Goal: Task Accomplishment & Management: Manage account settings

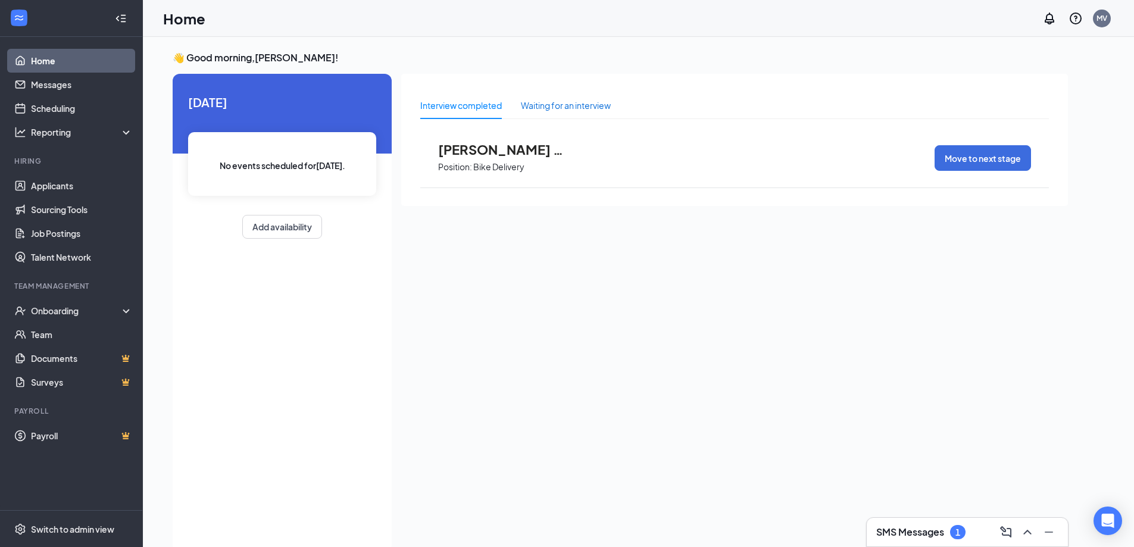
click at [534, 101] on div "Waiting for an interview" at bounding box center [566, 105] width 90 height 13
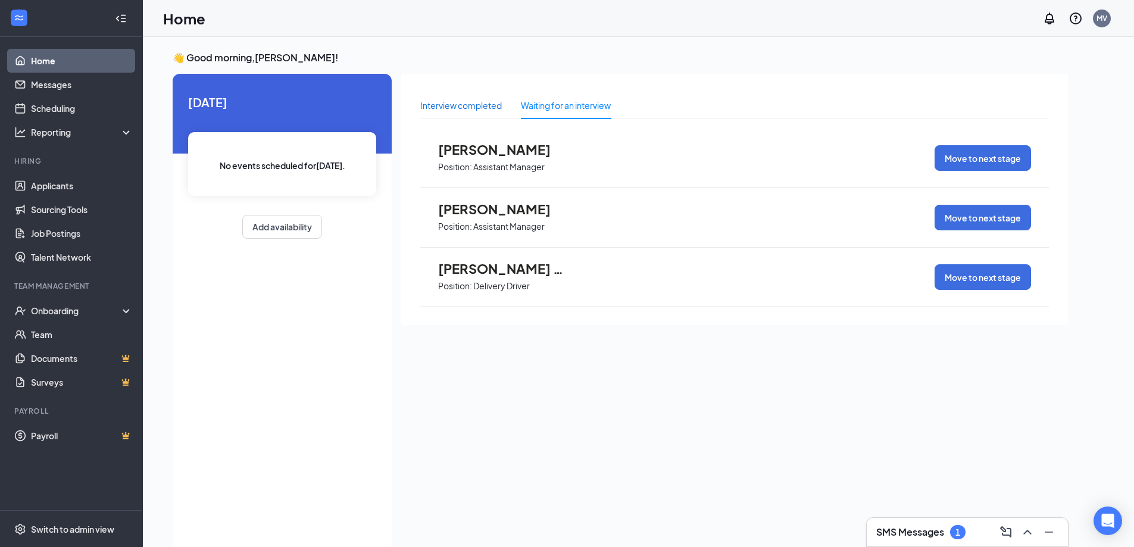
click at [490, 103] on div "Interview completed" at bounding box center [461, 105] width 82 height 13
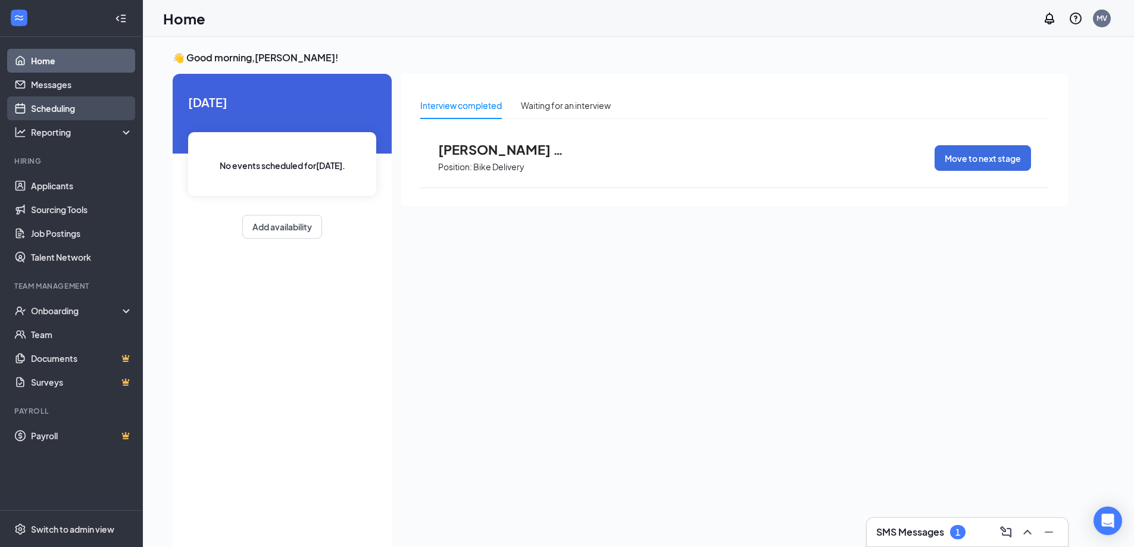
click at [47, 106] on link "Scheduling" at bounding box center [82, 108] width 102 height 24
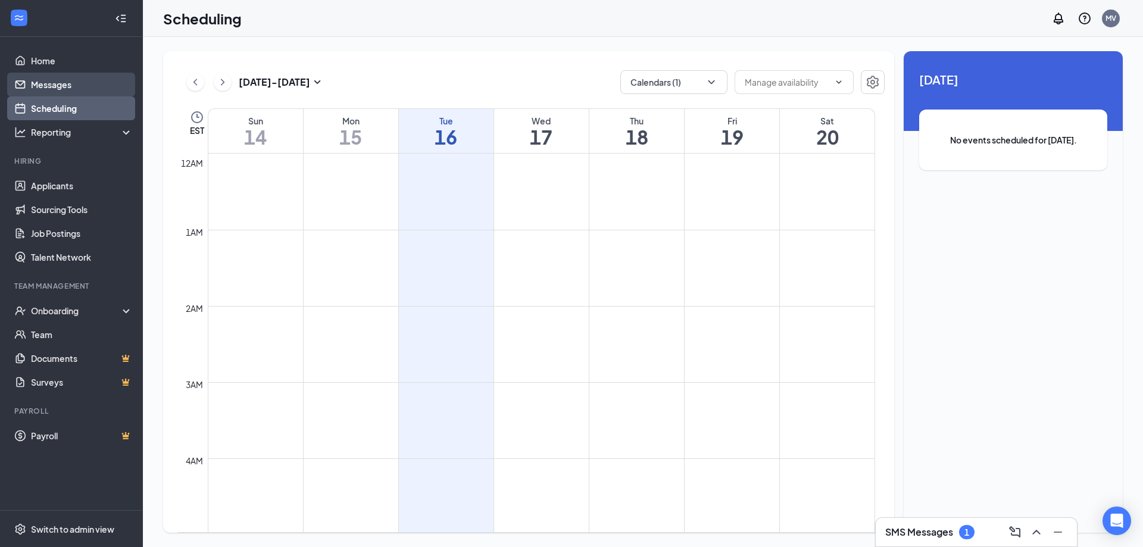
scroll to position [585, 0]
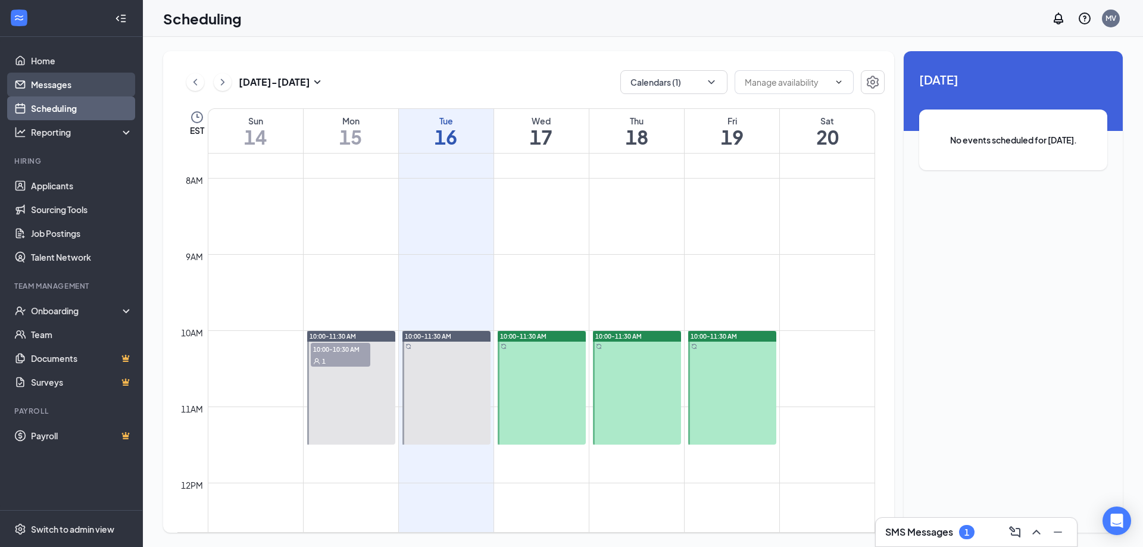
click at [68, 88] on link "Messages" at bounding box center [82, 85] width 102 height 24
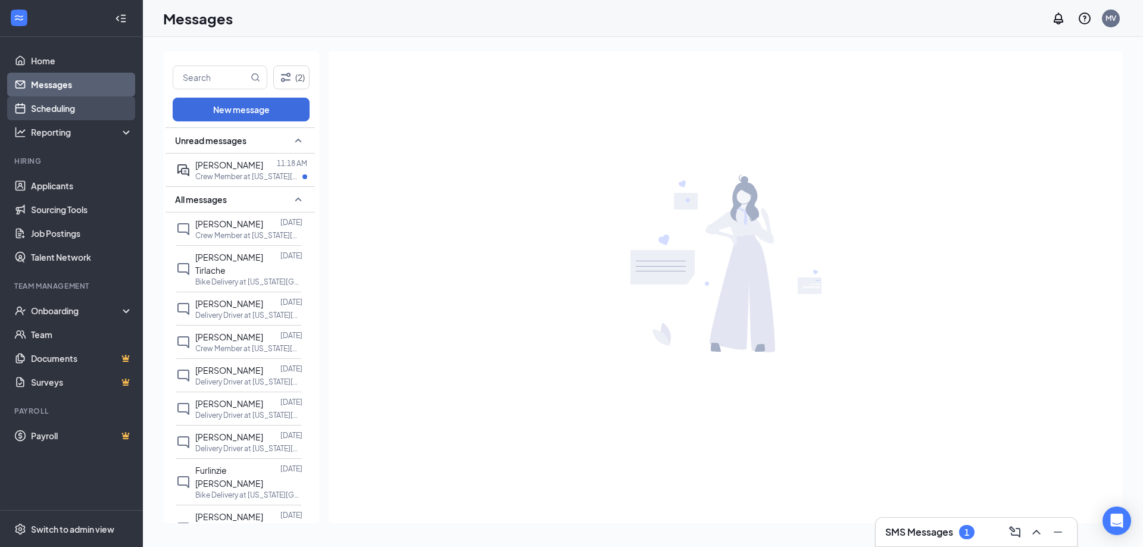
click at [70, 100] on link "Scheduling" at bounding box center [82, 108] width 102 height 24
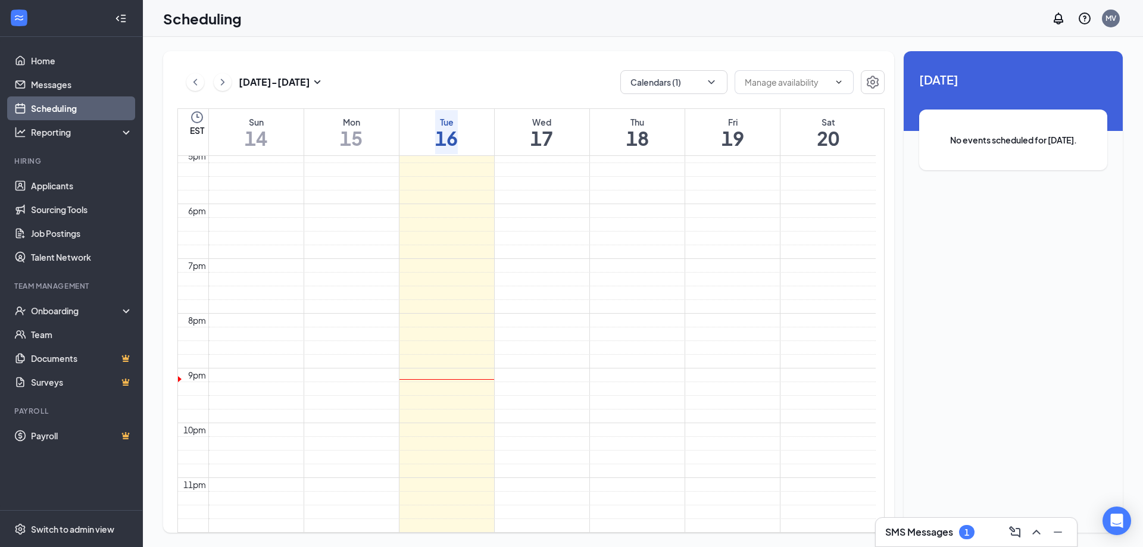
scroll to position [1002, 0]
click at [86, 182] on link "Applicants" at bounding box center [82, 186] width 102 height 24
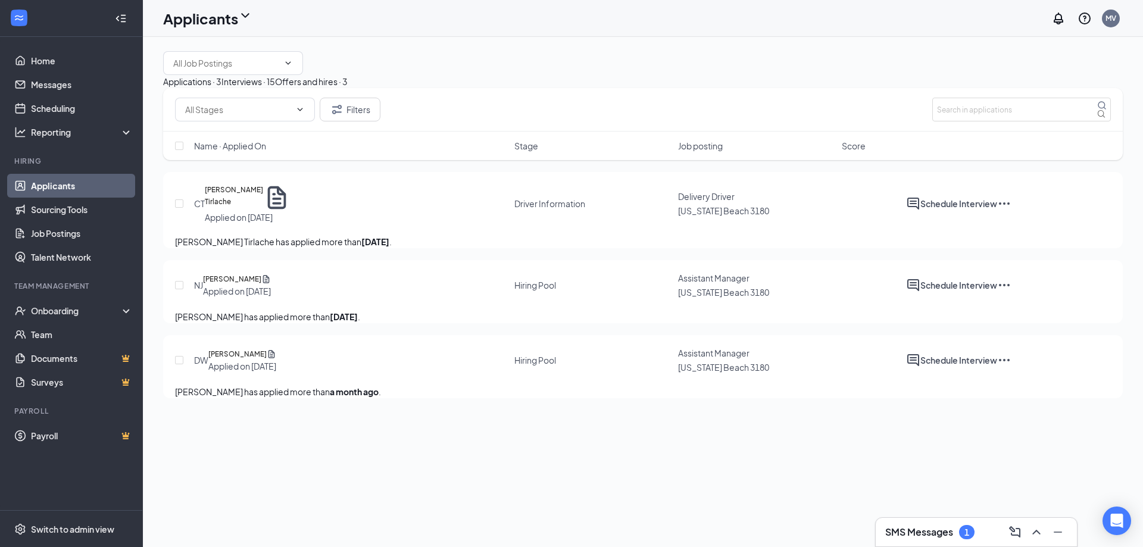
click at [275, 88] on div "Interviews · 15" at bounding box center [249, 81] width 54 height 13
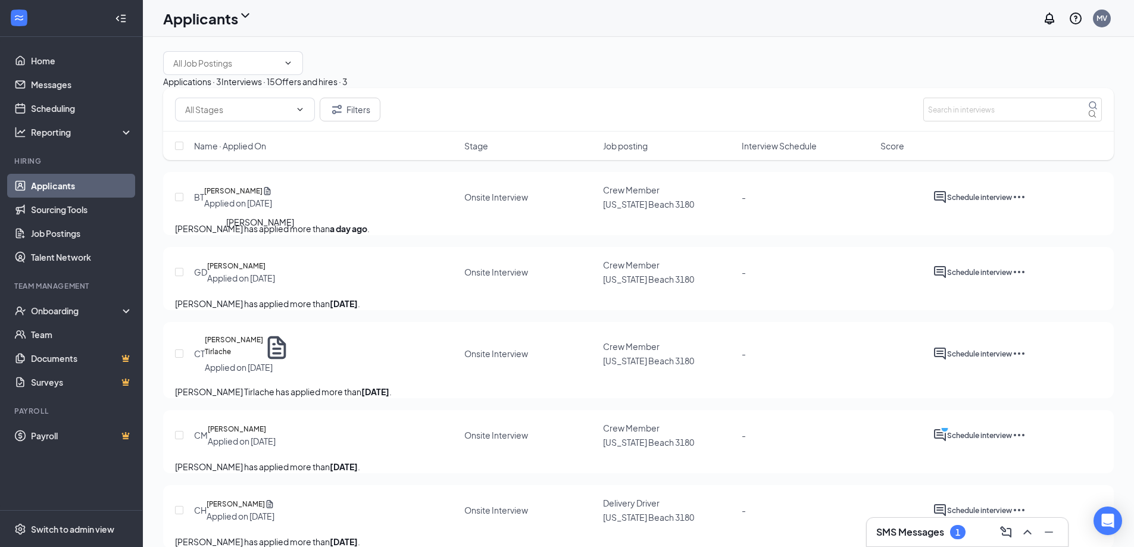
click at [263, 197] on h5 "[PERSON_NAME]" at bounding box center [233, 191] width 58 height 12
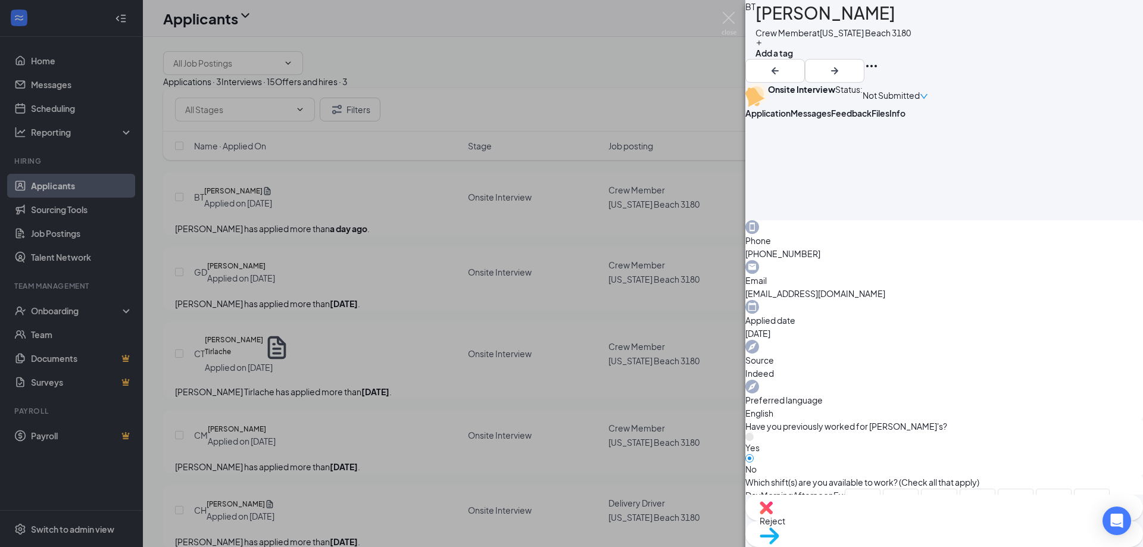
scroll to position [337, 0]
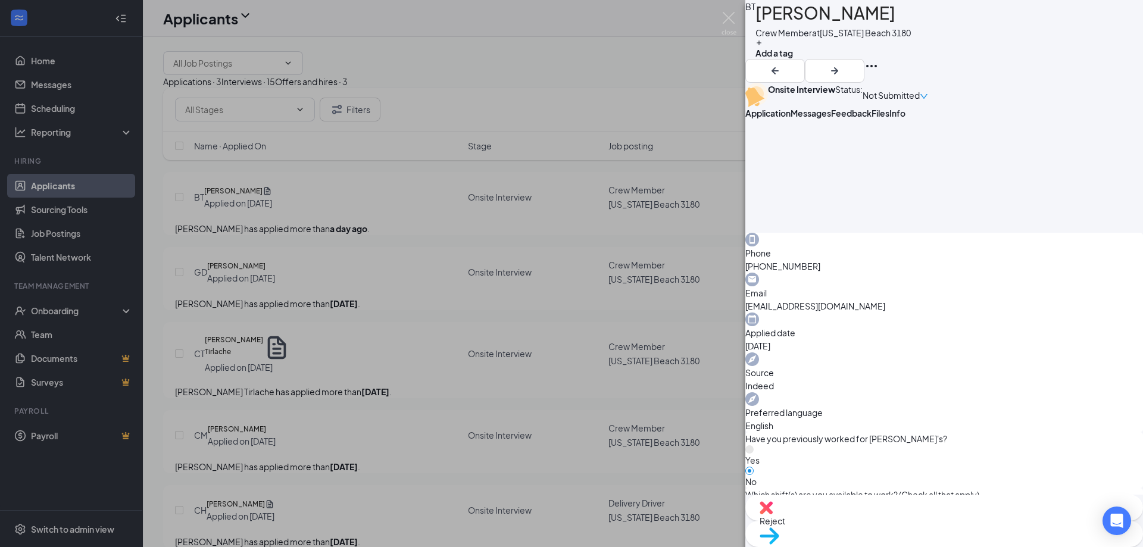
scroll to position [273, 0]
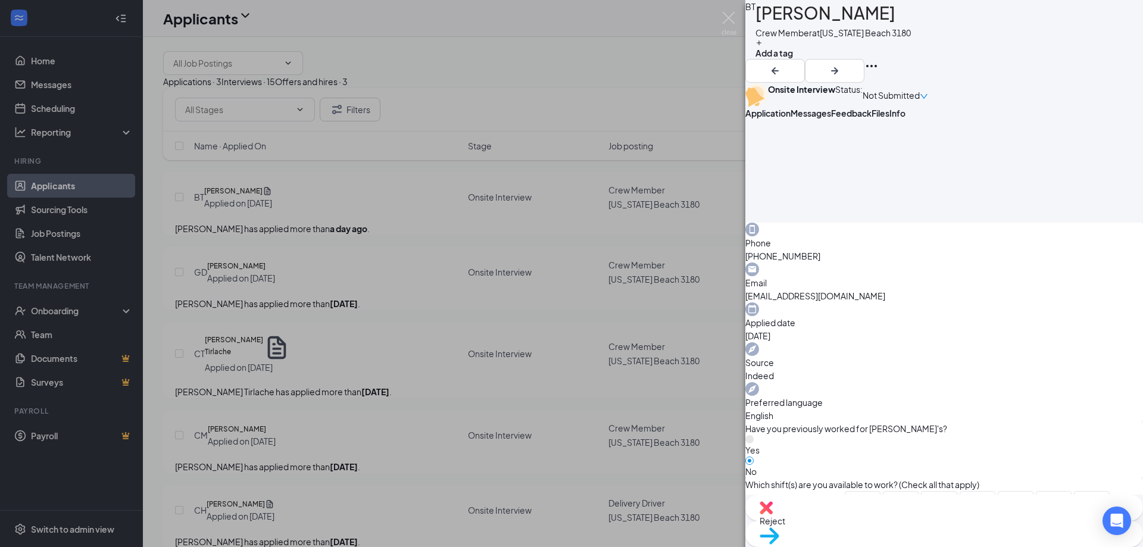
click at [890, 119] on span "Files" at bounding box center [881, 113] width 18 height 11
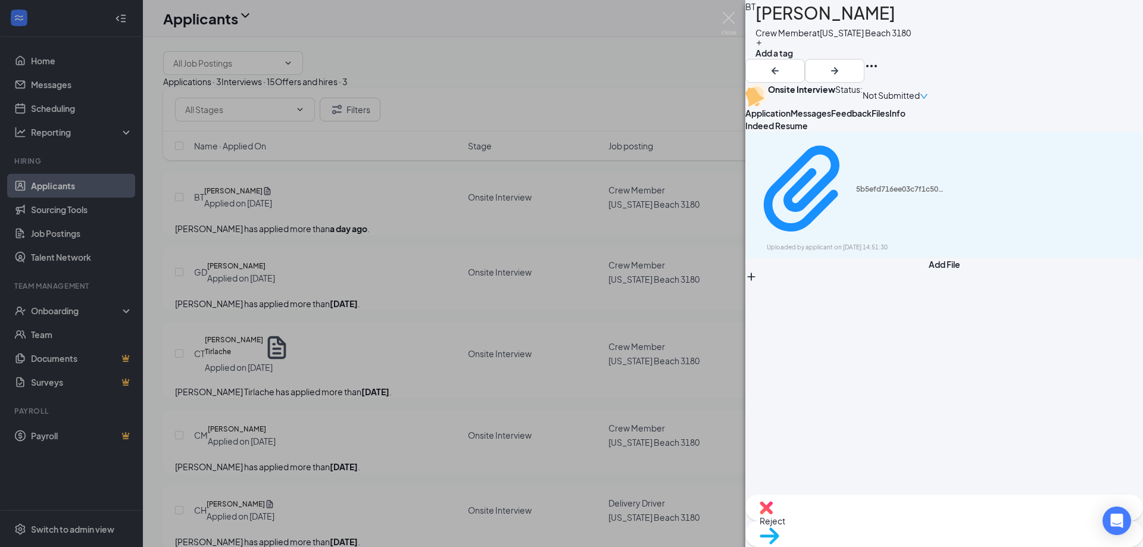
click at [791, 119] on span "Application" at bounding box center [768, 113] width 45 height 11
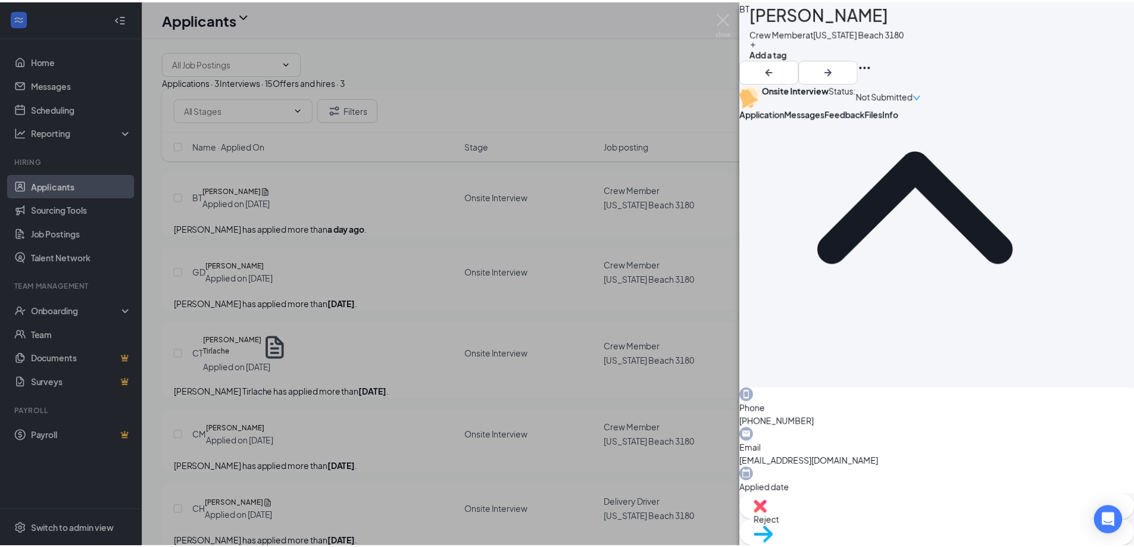
scroll to position [238, 0]
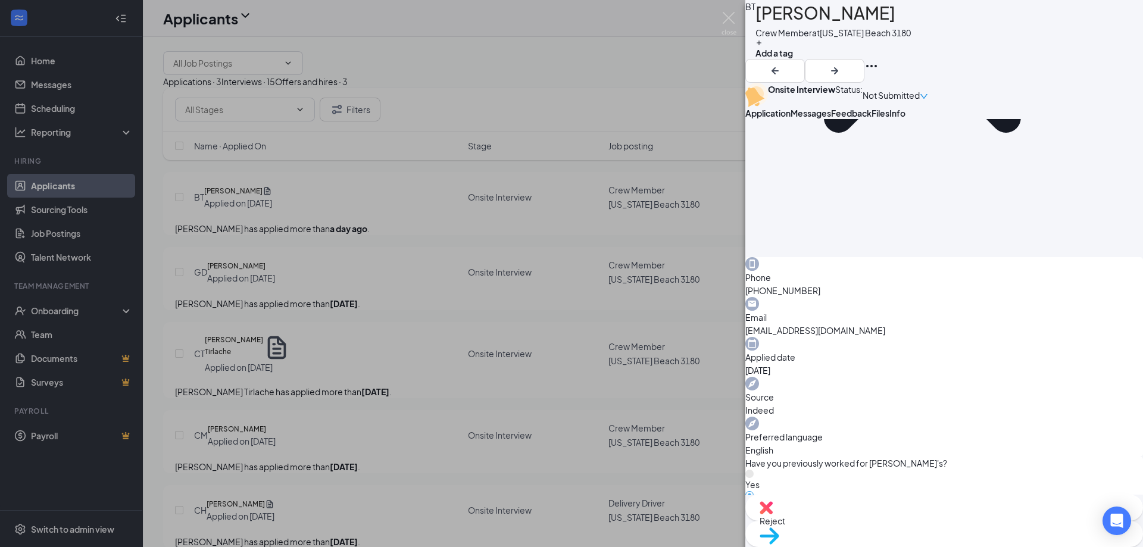
click at [587, 291] on div "BT [PERSON_NAME] Crew Member at [US_STATE][GEOGRAPHIC_DATA] 3180 Add a tag Onsi…" at bounding box center [571, 273] width 1143 height 547
